Goal: Information Seeking & Learning: Obtain resource

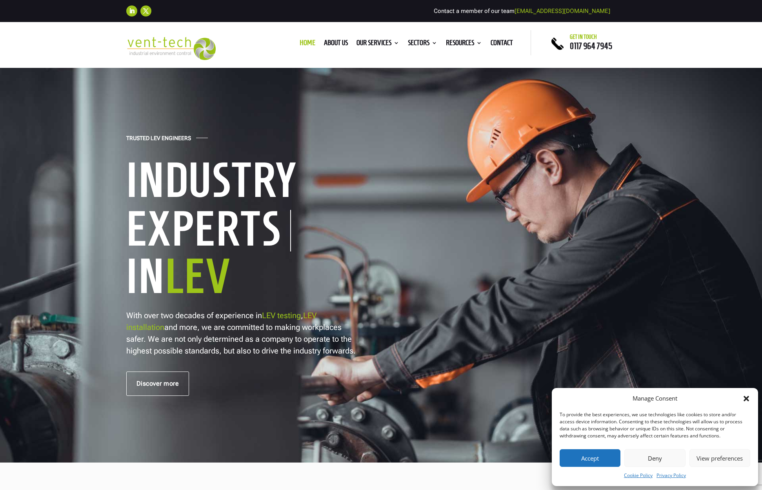
click at [591, 458] on button "Accept" at bounding box center [590, 458] width 61 height 18
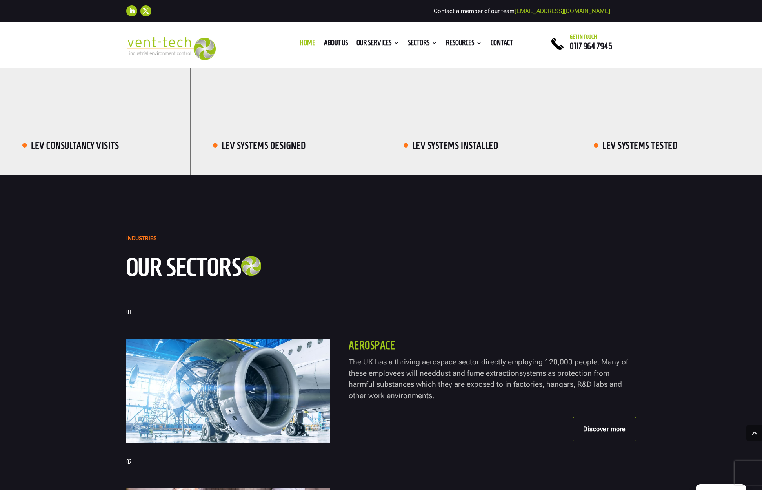
scroll to position [1573, 0]
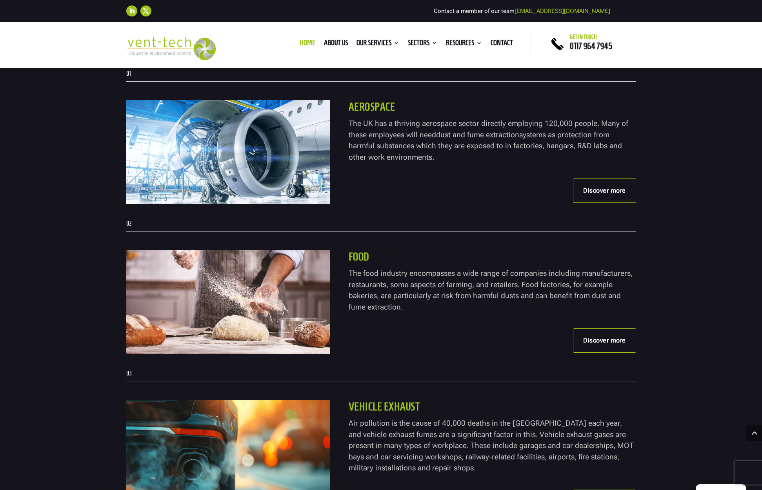
click at [596, 203] on link "Discover more" at bounding box center [604, 190] width 63 height 24
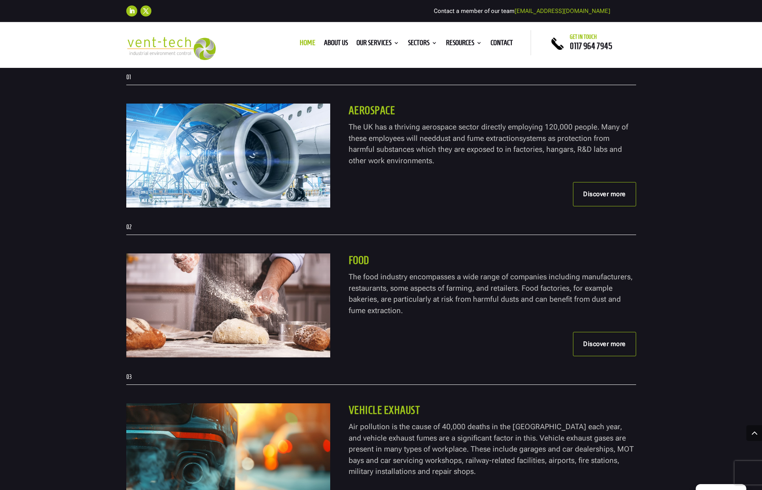
scroll to position [1570, 0]
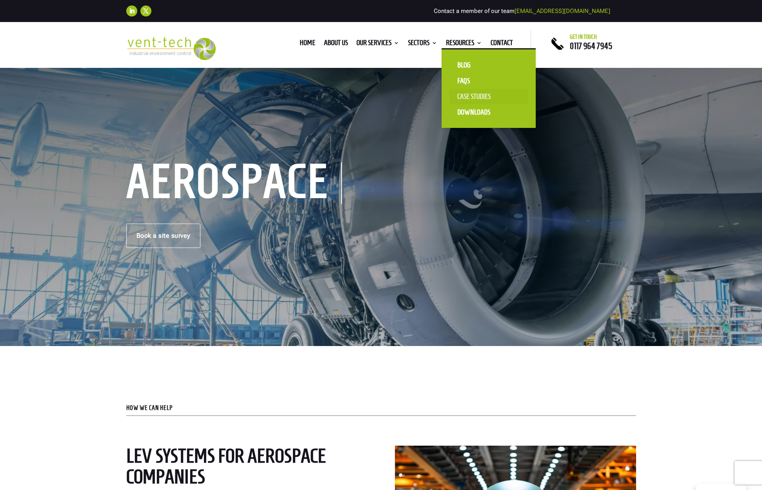
click at [464, 96] on link "Case Studies" at bounding box center [488, 97] width 78 height 16
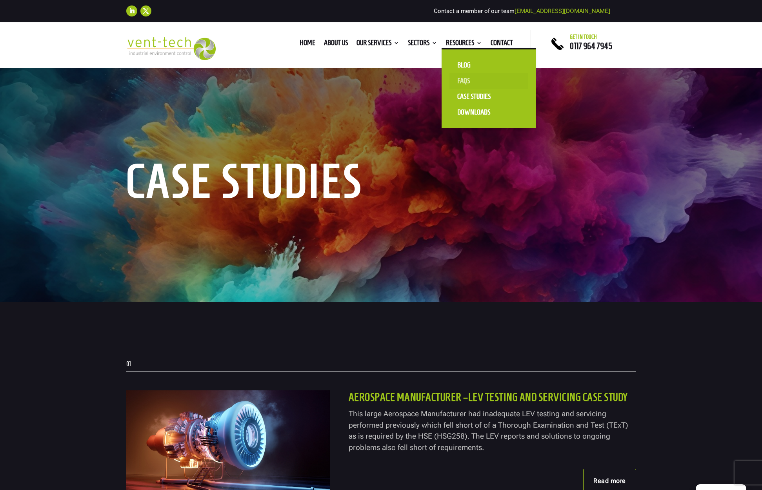
click at [462, 79] on link "FAQS" at bounding box center [488, 81] width 78 height 16
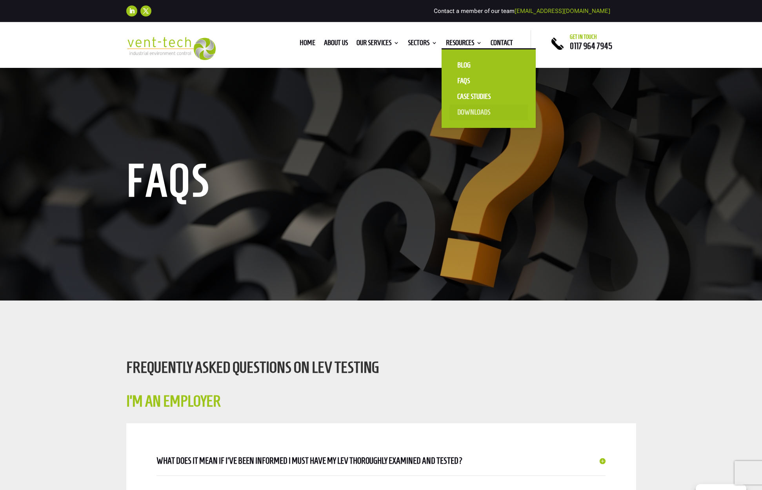
click at [469, 111] on link "Downloads" at bounding box center [488, 112] width 78 height 16
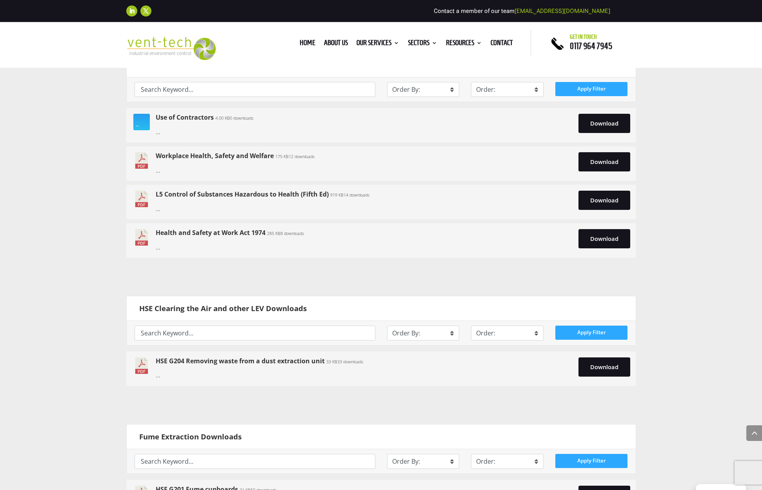
scroll to position [394, 0]
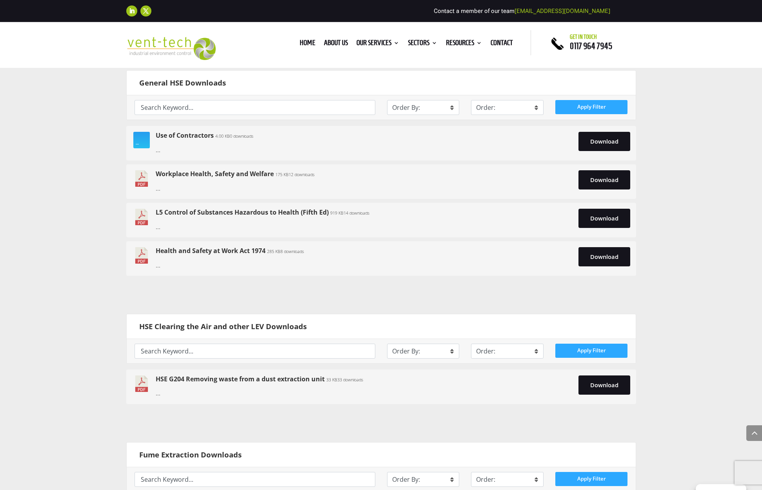
click at [188, 176] on link "Workplace Health, Safety and Welfare" at bounding box center [215, 173] width 118 height 9
click at [169, 136] on link "Use of Contractors" at bounding box center [185, 135] width 58 height 9
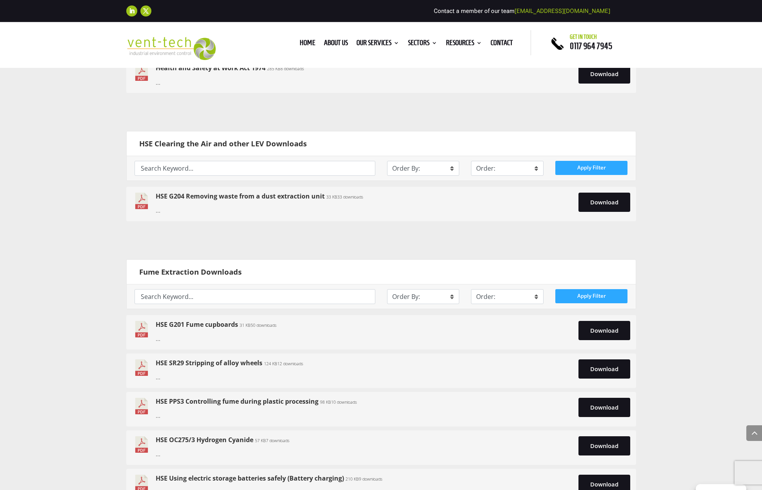
scroll to position [583, 0]
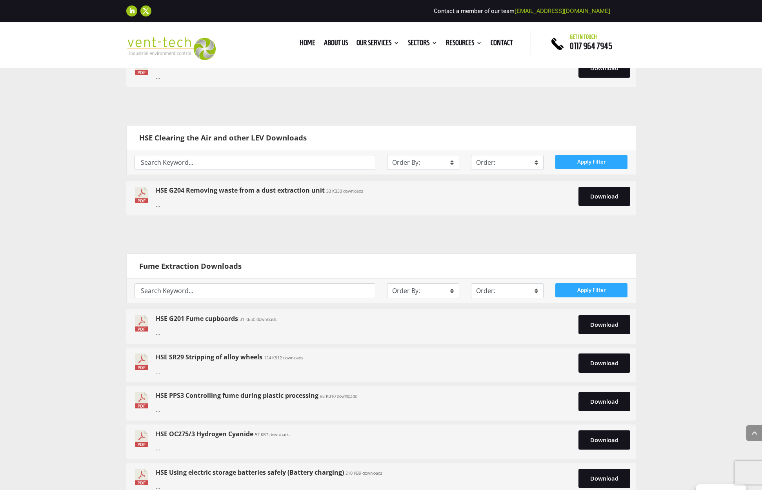
click at [198, 319] on link "HSE G201 Fume cupboards" at bounding box center [197, 318] width 82 height 9
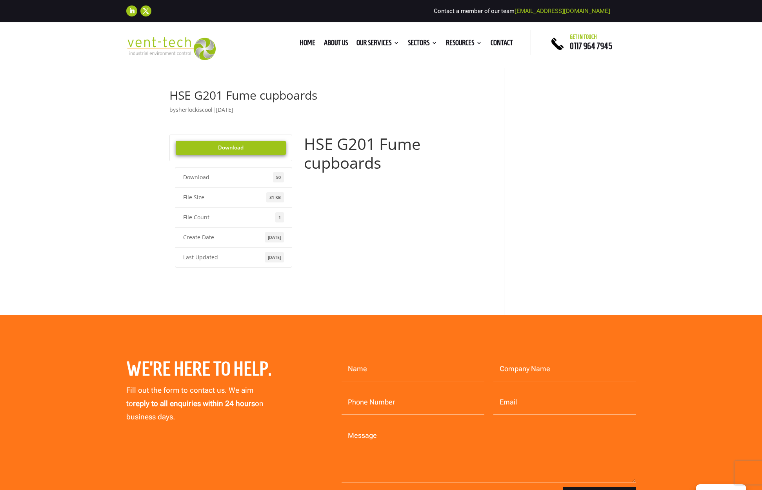
click at [222, 144] on link "Download" at bounding box center [231, 148] width 111 height 14
click at [165, 46] on img at bounding box center [171, 48] width 90 height 23
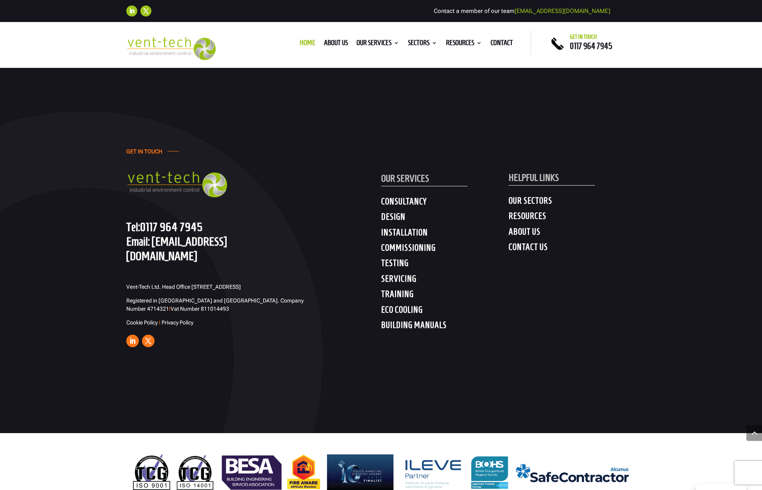
scroll to position [3898, 0]
